Goal: Information Seeking & Learning: Learn about a topic

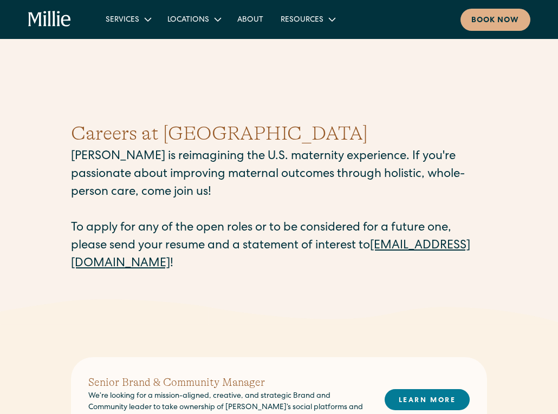
scroll to position [7, 0]
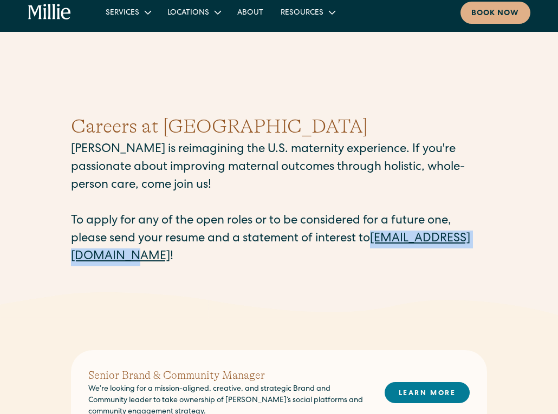
drag, startPoint x: 64, startPoint y: 258, endPoint x: 201, endPoint y: 259, distance: 137.5
click at [201, 259] on div "Careers at [PERSON_NAME] [PERSON_NAME] is reimagining the U.S. maternity experi…" at bounding box center [279, 189] width 558 height 206
copy link "[EMAIL_ADDRESS][DOMAIN_NAME]"
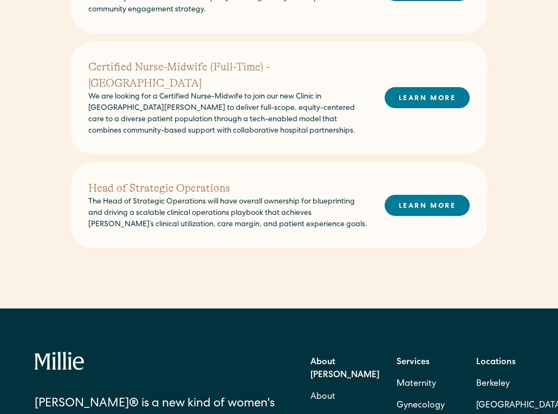
scroll to position [390, 0]
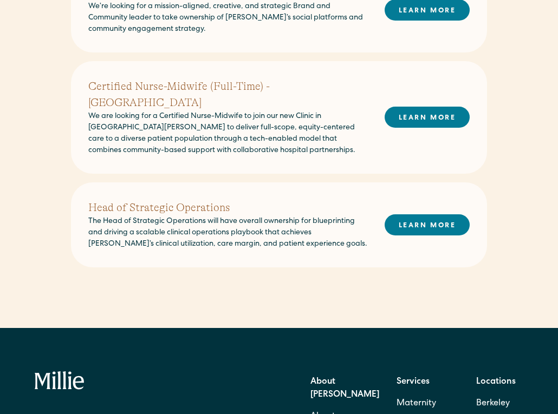
click at [201, 259] on div "Senior Brand & Community Manager We’re looking for a mission-aligned, creative,…" at bounding box center [279, 130] width 416 height 395
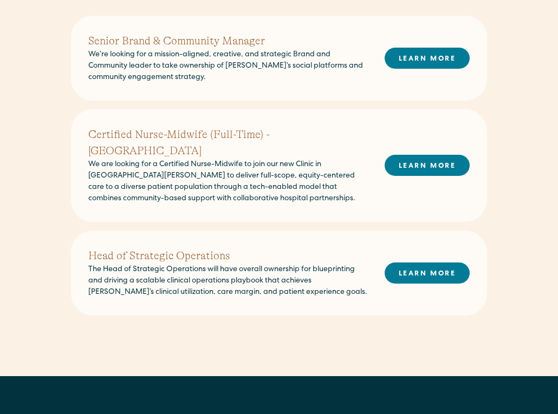
scroll to position [300, 0]
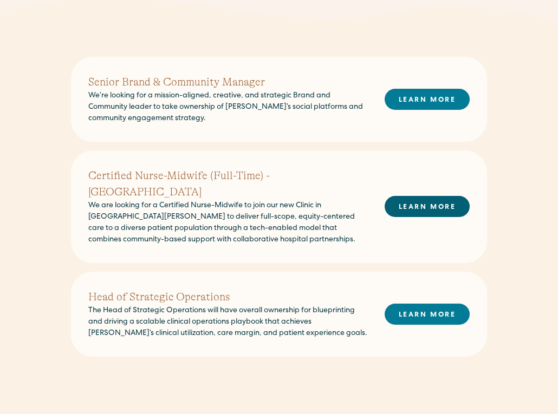
click at [426, 198] on link "LEARN MORE" at bounding box center [426, 206] width 85 height 21
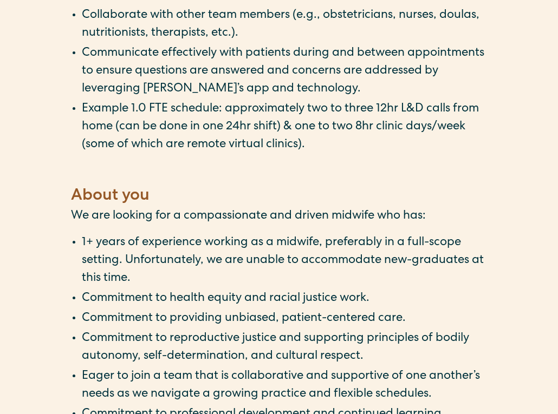
scroll to position [1479, 0]
